Goal: Information Seeking & Learning: Find specific fact

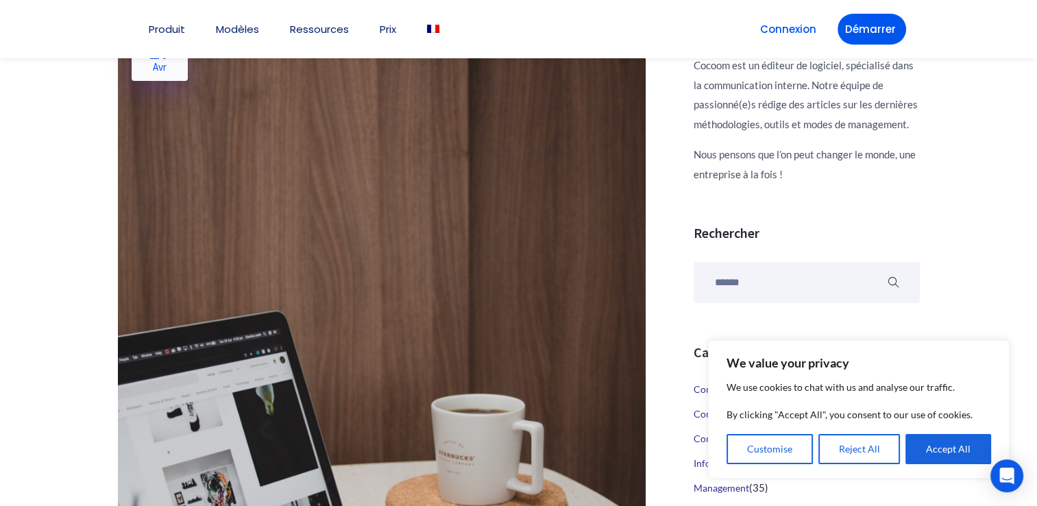
scroll to position [343, 0]
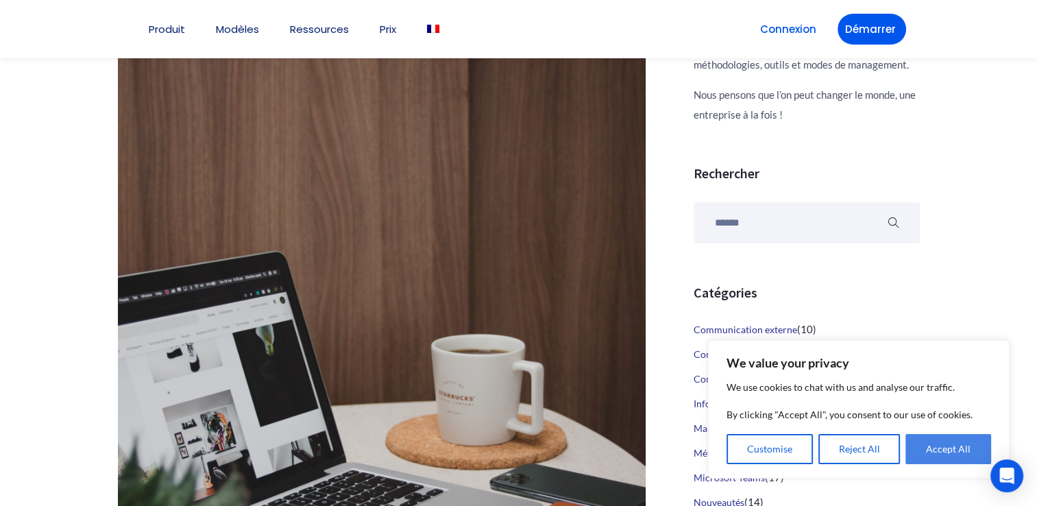
click at [942, 448] on button "Accept All" at bounding box center [948, 449] width 86 height 30
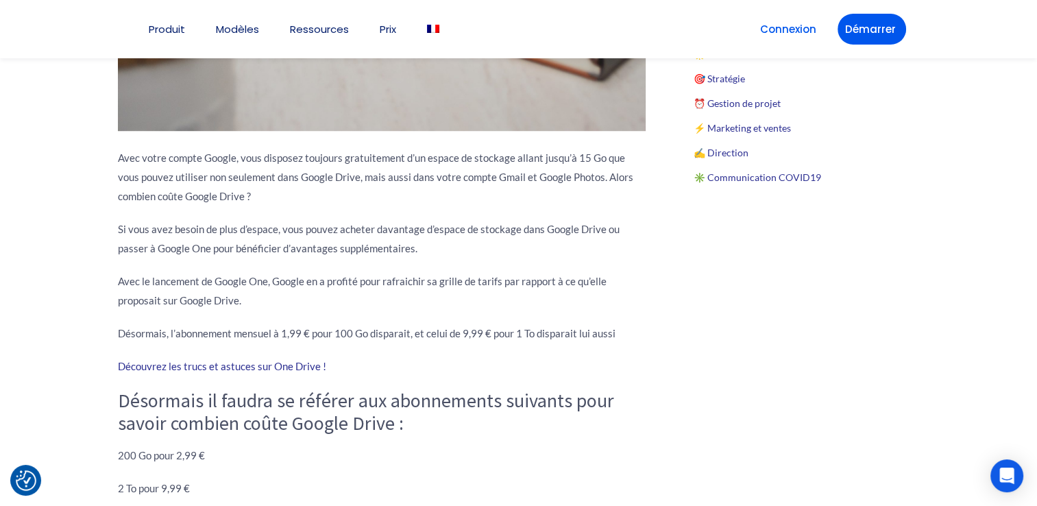
scroll to position [1030, 0]
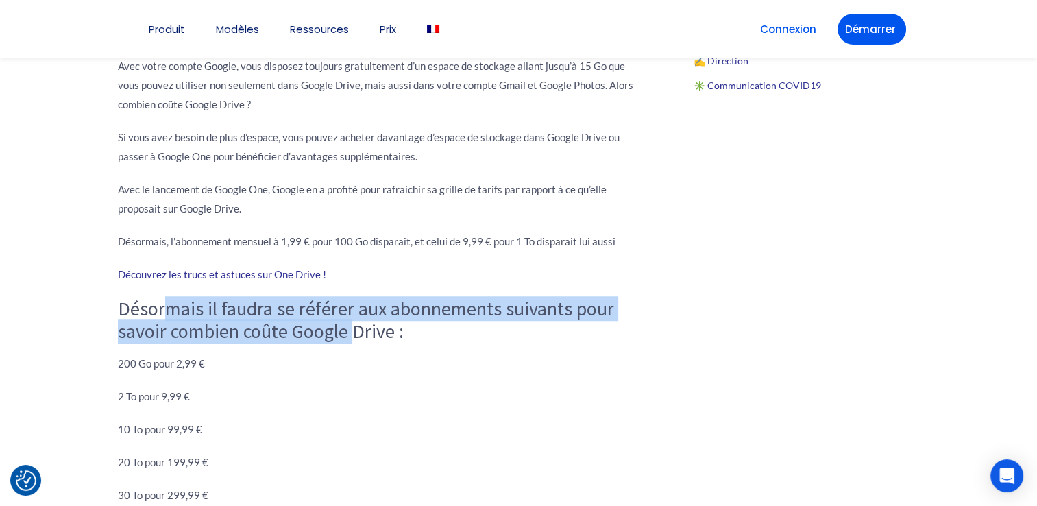
drag, startPoint x: 196, startPoint y: 317, endPoint x: 356, endPoint y: 338, distance: 161.7
click at [356, 338] on h3 "Désormais il faudra se référer aux abonnements suivants pour savoir combien coû…" at bounding box center [382, 320] width 528 height 46
drag, startPoint x: 356, startPoint y: 338, endPoint x: 336, endPoint y: 338, distance: 20.6
click at [336, 338] on h3 "Désormais il faudra se référer aux abonnements suivants pour savoir combien coû…" at bounding box center [382, 320] width 528 height 46
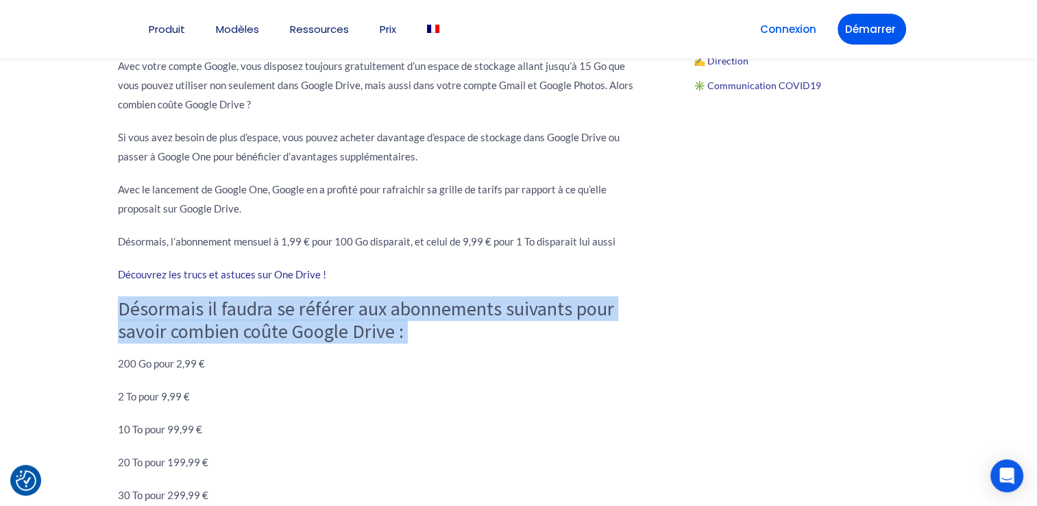
click at [336, 338] on h3 "Désormais il faudra se référer aux abonnements suivants pour savoir combien coû…" at bounding box center [382, 320] width 528 height 46
drag, startPoint x: 336, startPoint y: 338, endPoint x: 266, endPoint y: 335, distance: 70.0
click at [266, 335] on h3 "Désormais il faudra se référer aux abonnements suivants pour savoir combien coû…" at bounding box center [382, 320] width 528 height 46
click at [233, 334] on h3 "Désormais il faudra se référer aux abonnements suivants pour savoir combien coû…" at bounding box center [382, 320] width 528 height 46
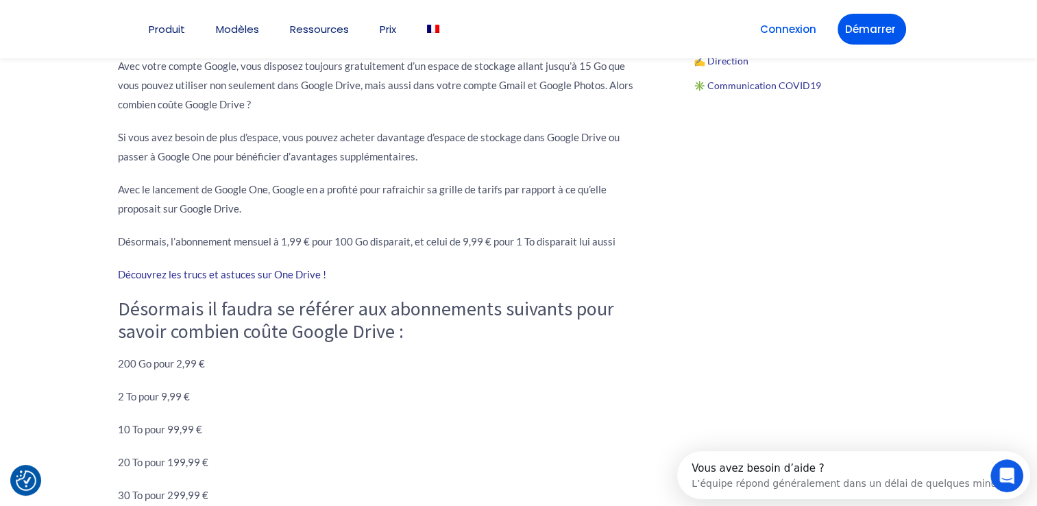
scroll to position [0, 0]
drag, startPoint x: 233, startPoint y: 334, endPoint x: 188, endPoint y: 333, distance: 44.6
click at [188, 333] on h3 "Désormais il faudra se référer aux abonnements suivants pour savoir combien coû…" at bounding box center [382, 320] width 528 height 46
drag, startPoint x: 173, startPoint y: 332, endPoint x: 261, endPoint y: 338, distance: 88.6
click at [261, 338] on h3 "Désormais il faudra se référer aux abonnements suivants pour savoir combien coû…" at bounding box center [382, 320] width 528 height 46
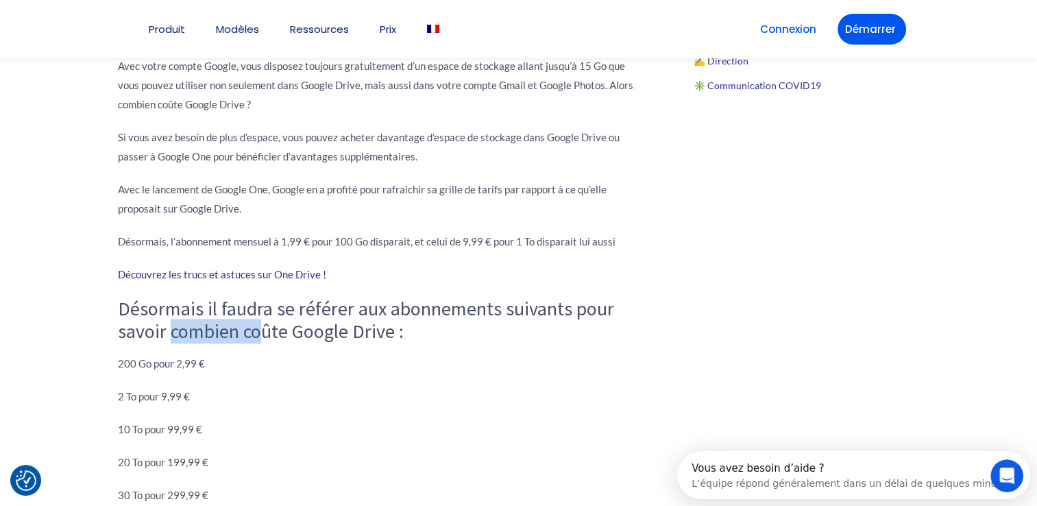
drag, startPoint x: 261, startPoint y: 338, endPoint x: 182, endPoint y: 327, distance: 79.5
click at [182, 327] on h3 "Désormais il faudra se référer aux abonnements suivants pour savoir combien coû…" at bounding box center [382, 320] width 528 height 46
click at [167, 317] on h3 "Désormais il faudra se référer aux abonnements suivants pour savoir combien coû…" at bounding box center [382, 320] width 528 height 46
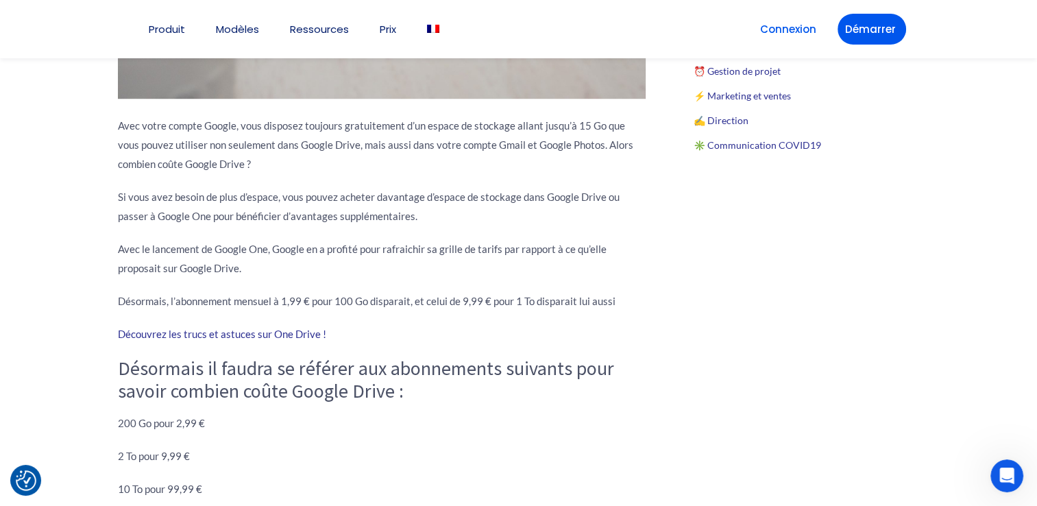
scroll to position [825, 0]
